Goal: Task Accomplishment & Management: Use online tool/utility

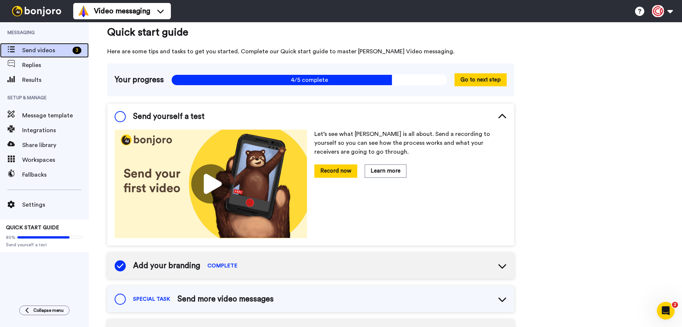
click at [48, 50] on span "Send videos" at bounding box center [45, 50] width 47 height 9
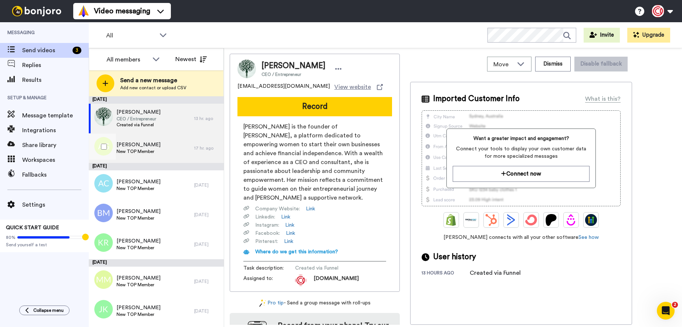
click at [152, 153] on span "New TOP Member" at bounding box center [139, 151] width 44 height 6
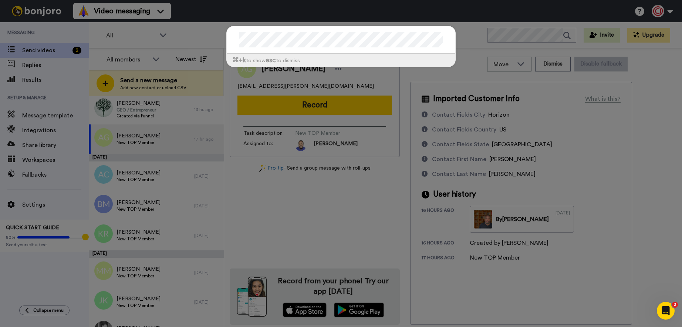
click at [511, 37] on div "⌘ +k to show esc to dismiss" at bounding box center [341, 163] width 682 height 327
click at [508, 35] on div "⌘ +k to show esc to dismiss" at bounding box center [341, 163] width 682 height 327
click at [366, 66] on div "⌘ +k to show esc to dismiss" at bounding box center [341, 60] width 229 height 13
click at [369, 80] on div "⌘ +k to show esc to dismiss" at bounding box center [341, 50] width 244 height 63
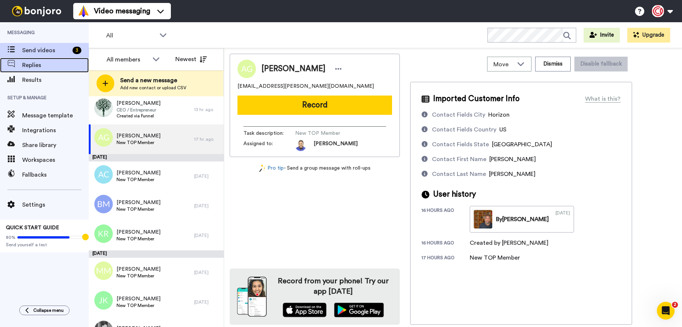
click at [55, 67] on span "Replies" at bounding box center [55, 65] width 67 height 9
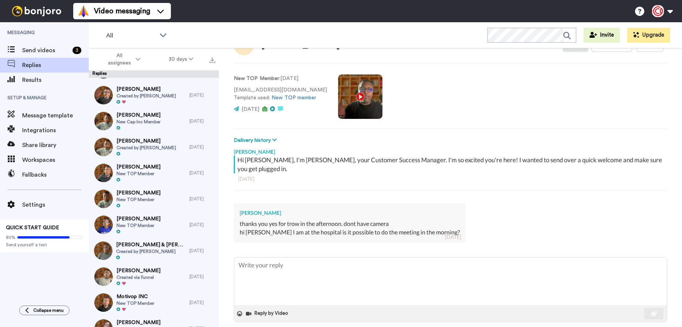
scroll to position [187, 0]
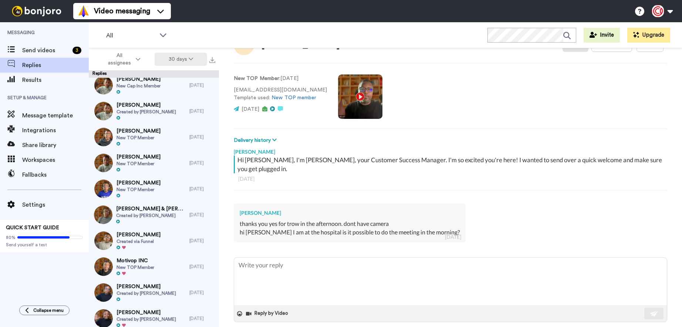
click at [187, 56] on button "30 days" at bounding box center [181, 59] width 53 height 13
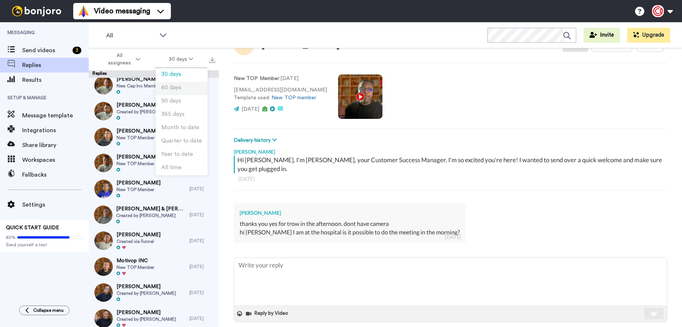
click at [178, 88] on span "60 days" at bounding box center [171, 88] width 20 height 6
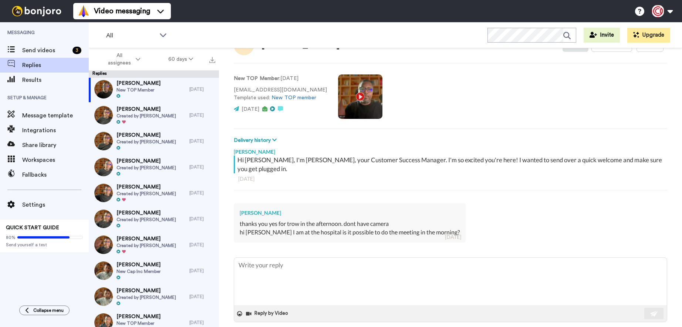
scroll to position [0, 0]
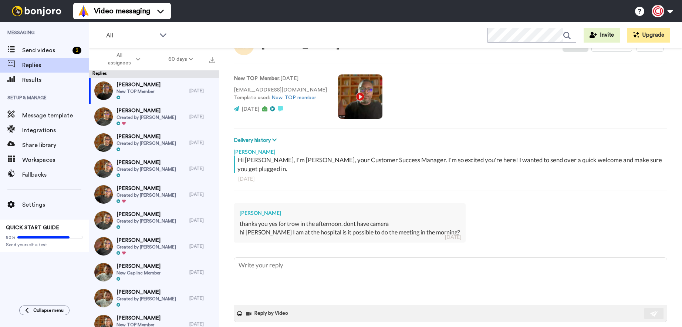
type textarea "x"
click at [54, 148] on span "Share library" at bounding box center [55, 145] width 67 height 9
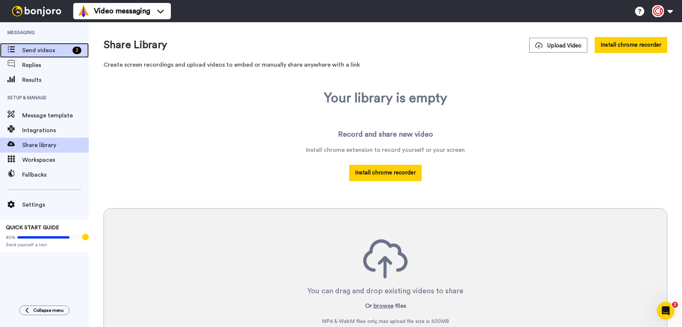
click at [34, 47] on span "Send videos" at bounding box center [45, 50] width 47 height 9
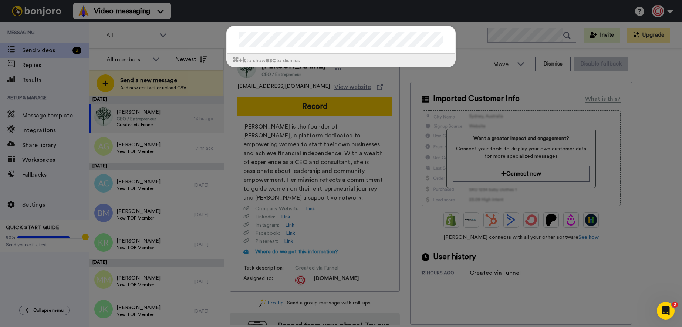
click at [505, 38] on div "⌘ +k to show esc to dismiss" at bounding box center [341, 163] width 682 height 327
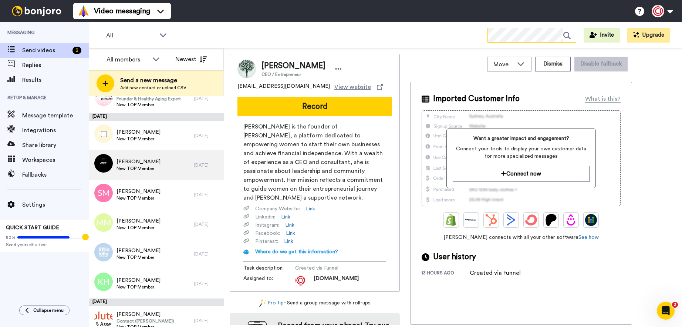
scroll to position [435, 0]
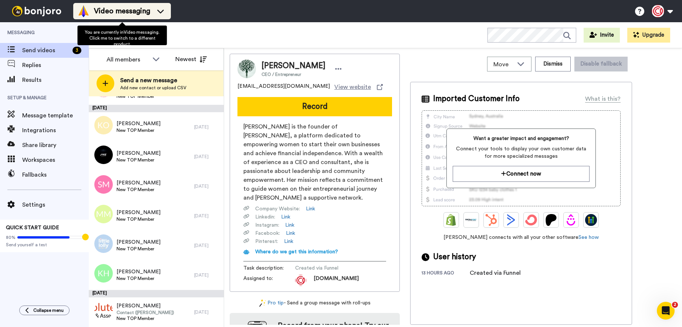
click at [127, 11] on span "Video messaging" at bounding box center [122, 11] width 56 height 10
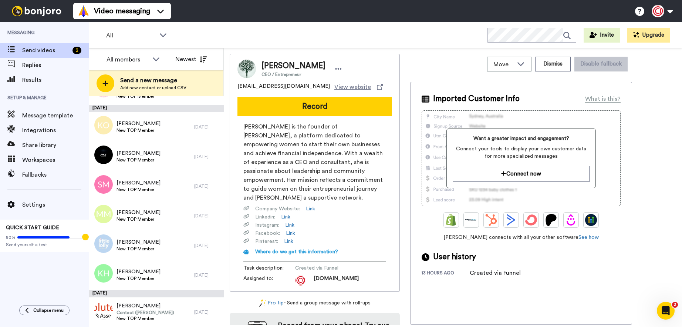
click at [42, 36] on span "Messaging" at bounding box center [44, 32] width 89 height 21
click at [121, 34] on span "All" at bounding box center [131, 35] width 50 height 9
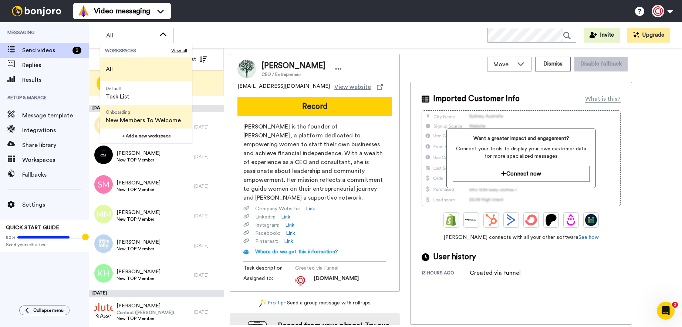
click at [147, 114] on span "Onboarding" at bounding box center [143, 112] width 75 height 6
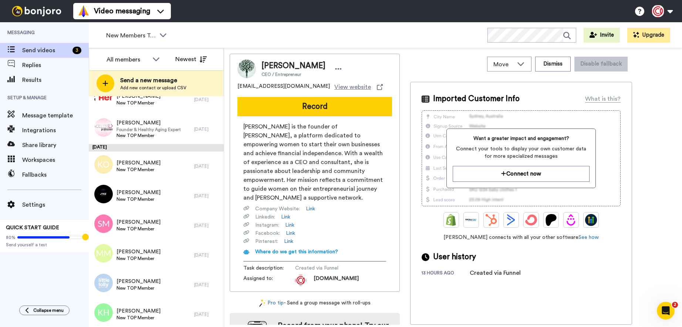
scroll to position [347, 0]
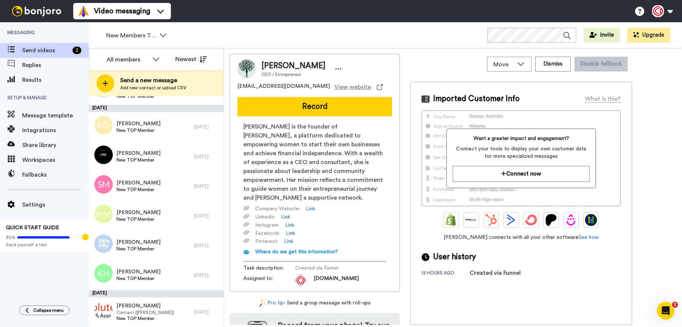
click at [37, 11] on img at bounding box center [37, 11] width 56 height 10
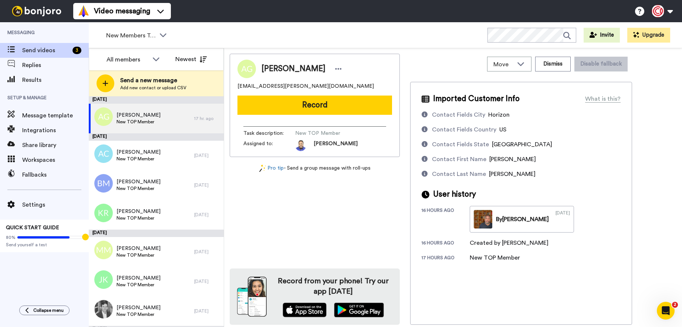
click at [300, 145] on img at bounding box center [300, 145] width 11 height 11
click at [665, 11] on button at bounding box center [662, 11] width 28 height 16
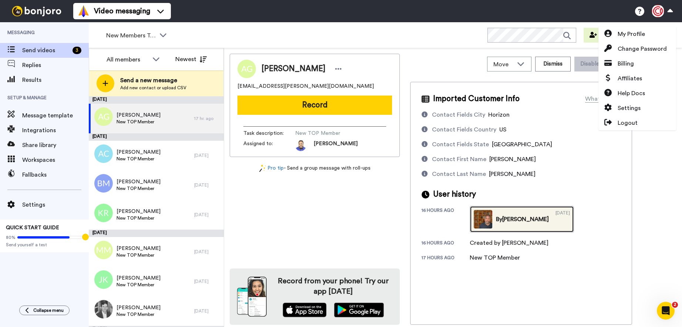
click at [491, 219] on img at bounding box center [483, 219] width 19 height 19
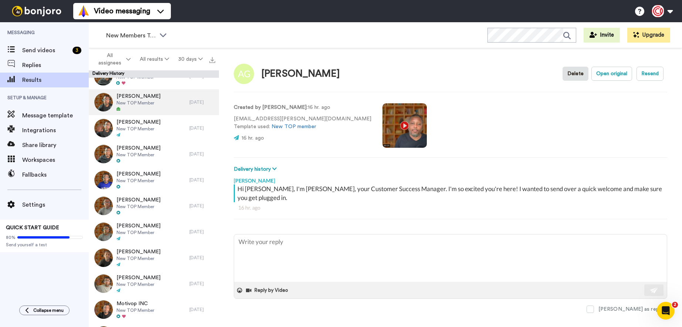
scroll to position [290, 0]
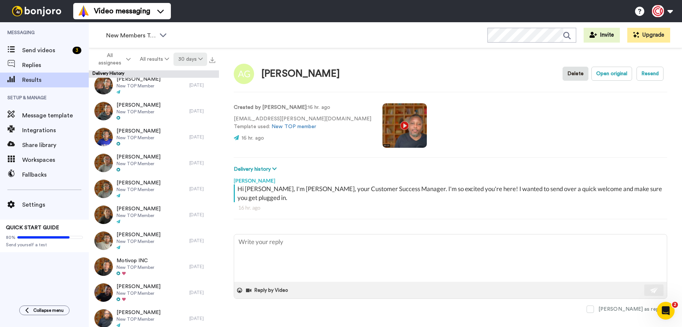
click at [185, 58] on button "30 days" at bounding box center [191, 59] width 34 height 13
click at [185, 88] on span "60 days" at bounding box center [181, 88] width 20 height 6
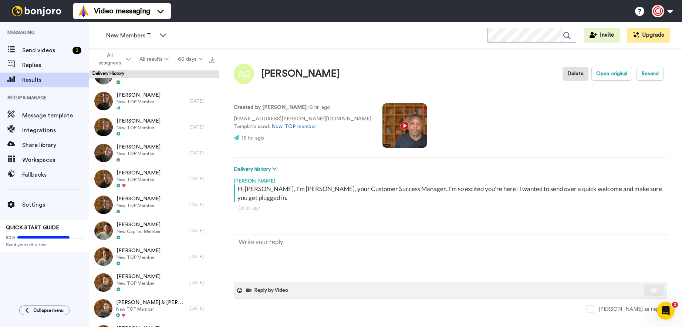
scroll to position [0, 0]
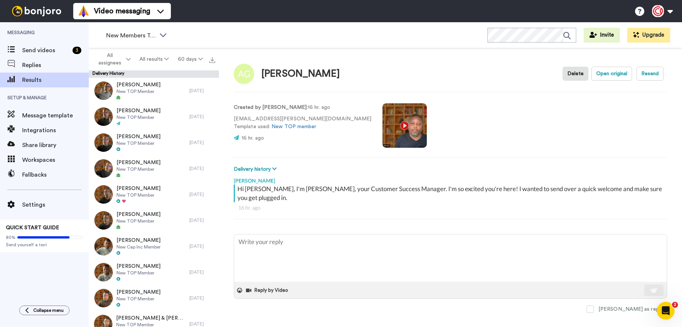
type textarea "x"
